Goal: Information Seeking & Learning: Learn about a topic

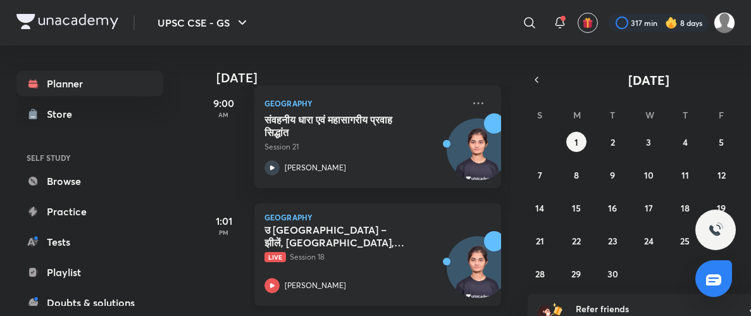
click at [271, 285] on icon at bounding box center [271, 285] width 4 height 4
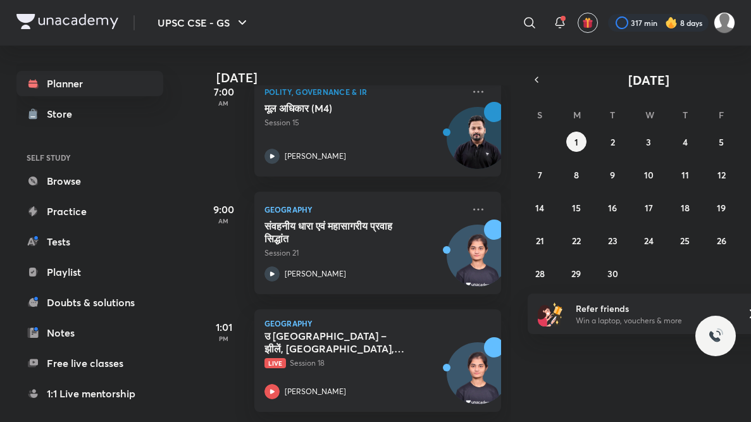
scroll to position [85, 0]
